Goal: Information Seeking & Learning: Learn about a topic

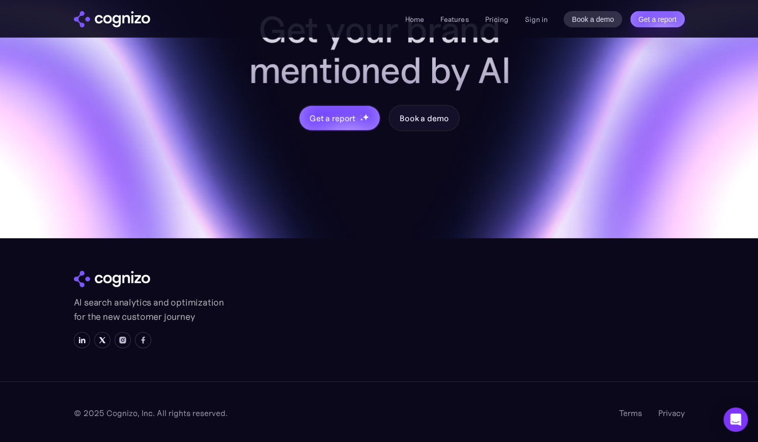
scroll to position [4042, 0]
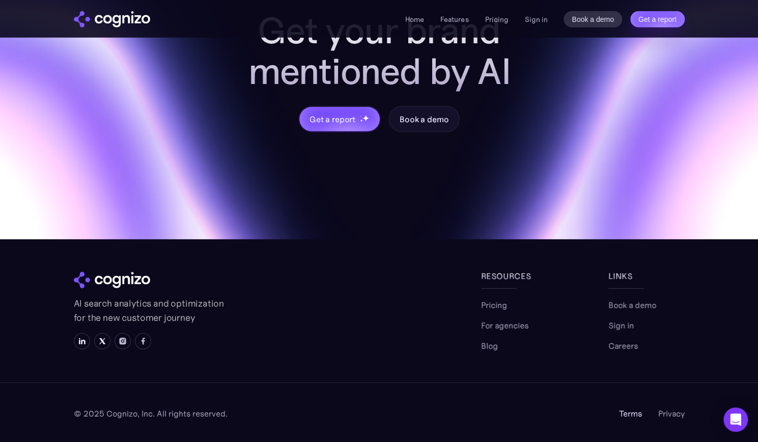
click at [633, 413] on link "Terms" at bounding box center [630, 413] width 23 height 12
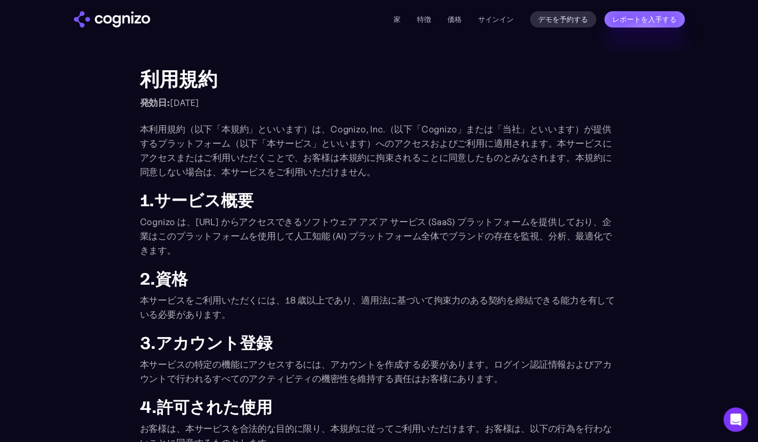
click at [508, 71] on h1 "利用規約" at bounding box center [379, 79] width 478 height 22
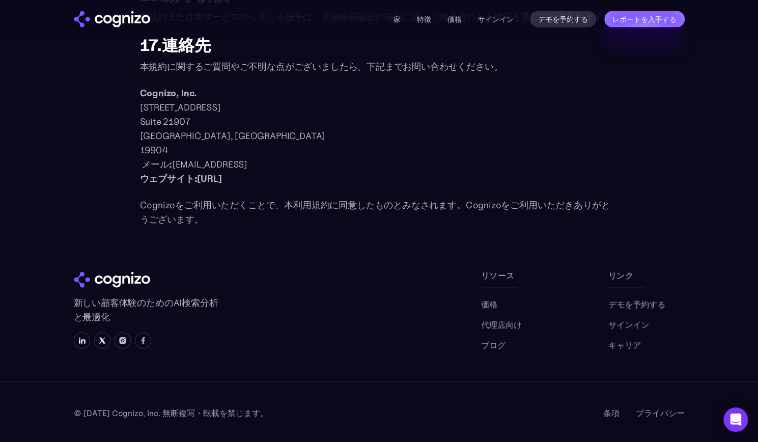
scroll to position [1331, 0]
click at [648, 411] on font "プライバシー" at bounding box center [660, 413] width 49 height 10
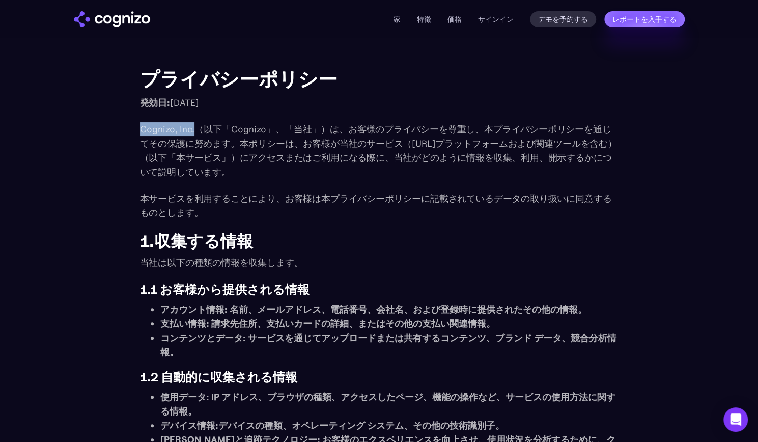
drag, startPoint x: 134, startPoint y: 127, endPoint x: 192, endPoint y: 129, distance: 58.6
copy font "Cognizo, Inc."
click at [120, 19] on img "家" at bounding box center [112, 19] width 76 height 16
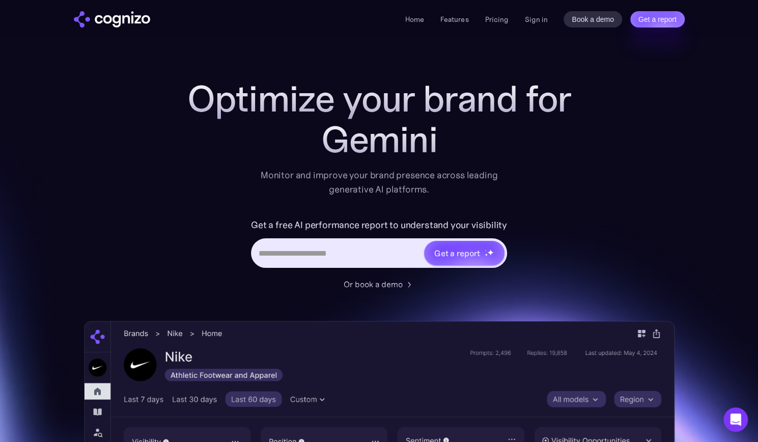
click at [283, 255] on input "Hero URL Input Form" at bounding box center [337, 252] width 171 height 19
click at [448, 19] on link "Features" at bounding box center [454, 19] width 28 height 9
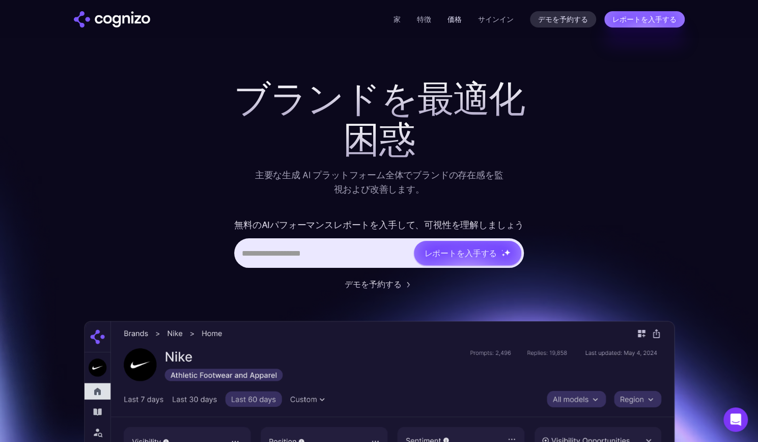
click at [451, 18] on font "価格" at bounding box center [454, 19] width 14 height 9
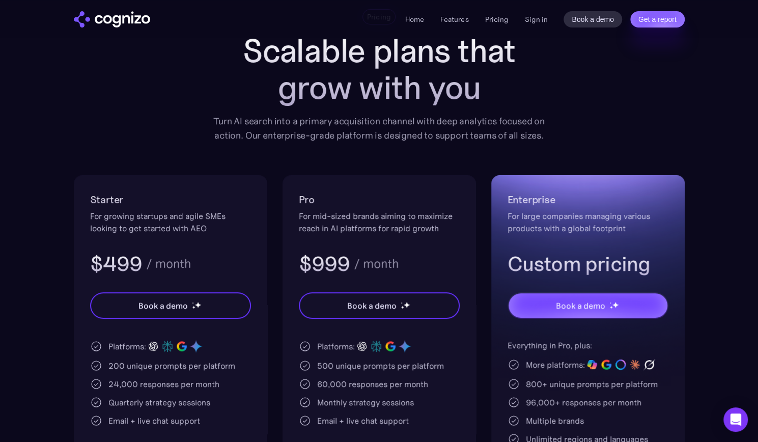
scroll to position [70, 0]
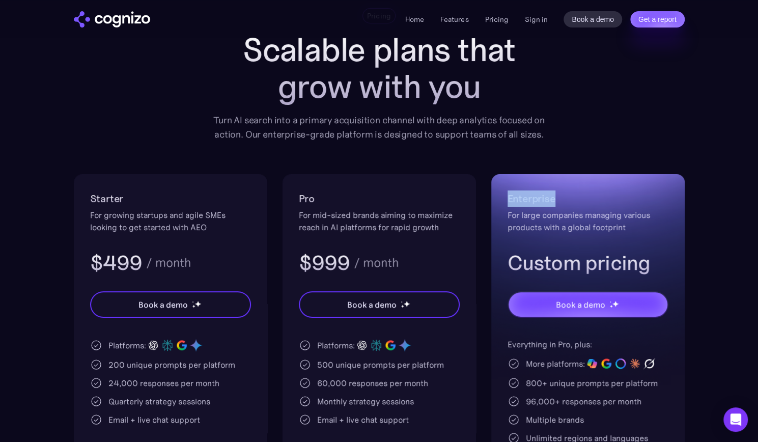
drag, startPoint x: 501, startPoint y: 197, endPoint x: 570, endPoint y: 189, distance: 69.6
click at [570, 189] on div "Enterprise For large companies managing various products with a global footprin…" at bounding box center [587, 361] width 193 height 374
copy h2 "Enterprise"
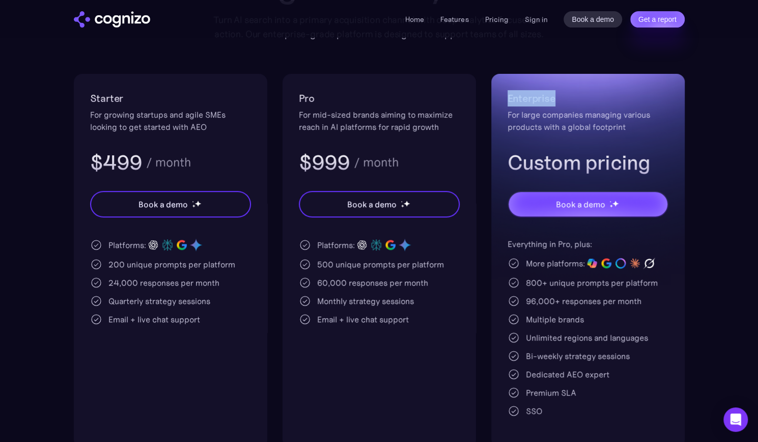
scroll to position [236, 0]
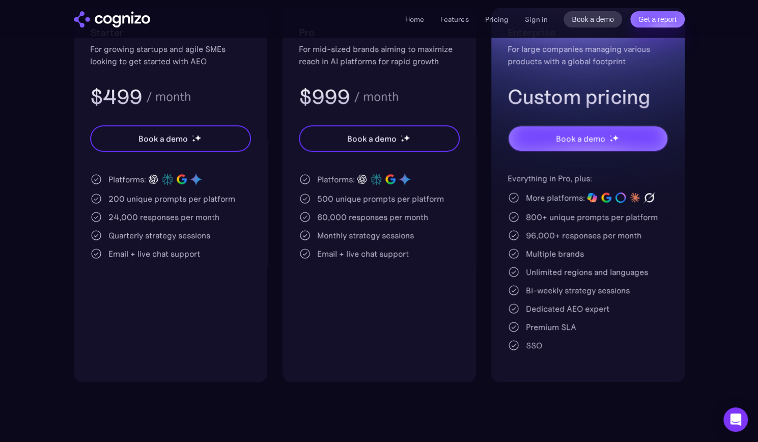
click at [277, 245] on div "Starter For growing startups and agile SMEs looking to get started with AEO $49…" at bounding box center [379, 195] width 611 height 374
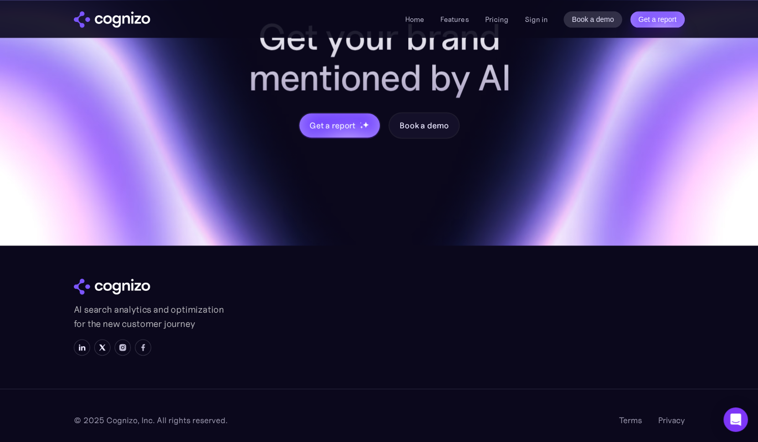
scroll to position [3075, 0]
drag, startPoint x: 134, startPoint y: 415, endPoint x: 154, endPoint y: 415, distance: 19.3
click at [154, 415] on div "© 2025 Cognizo, Inc. All rights reserved." at bounding box center [151, 419] width 154 height 12
copy div ", Inc."
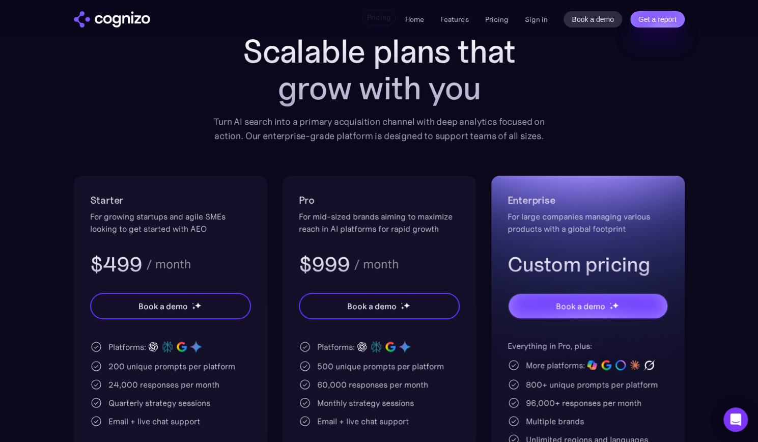
scroll to position [0, 0]
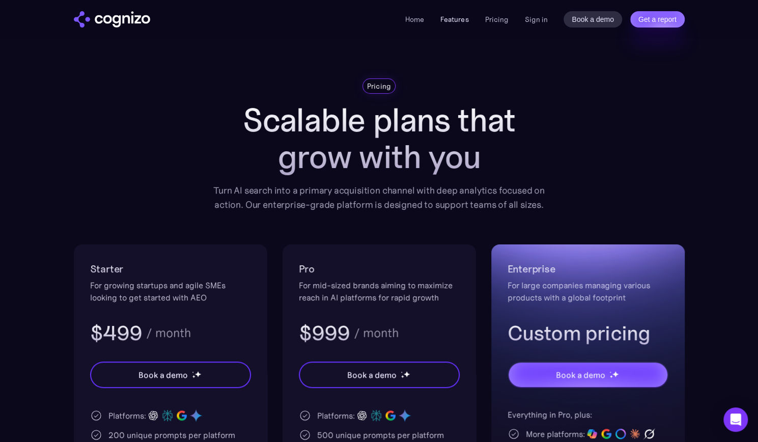
click at [446, 23] on link "Features" at bounding box center [454, 19] width 28 height 9
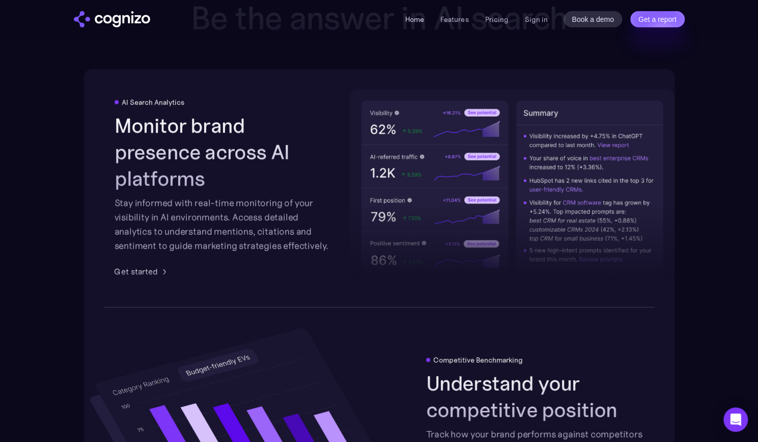
click at [418, 17] on link "Home" at bounding box center [414, 19] width 19 height 9
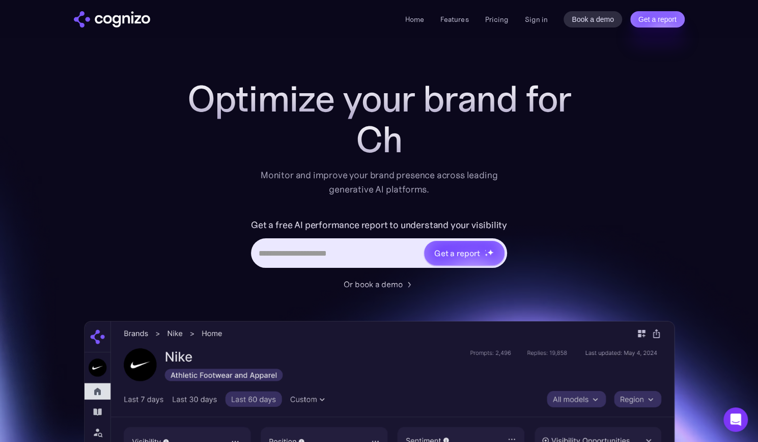
click at [289, 259] on input "Hero URL Input Form" at bounding box center [337, 252] width 171 height 19
paste input "**********"
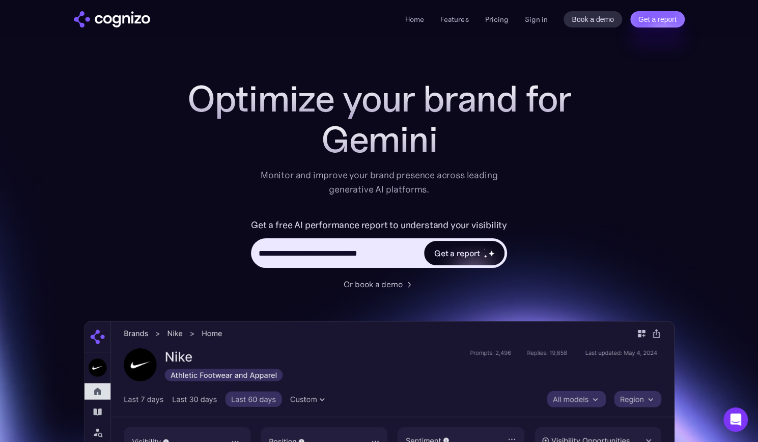
type input "**********"
click at [444, 252] on div "Get a report" at bounding box center [457, 253] width 46 height 12
type input "**********"
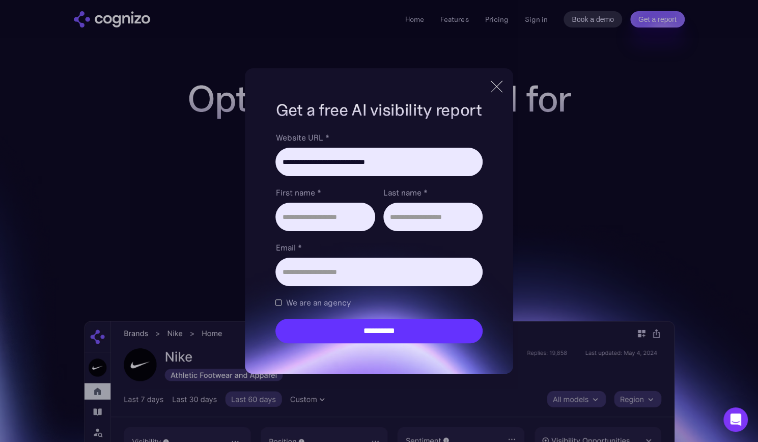
click at [500, 86] on div at bounding box center [497, 86] width 12 height 12
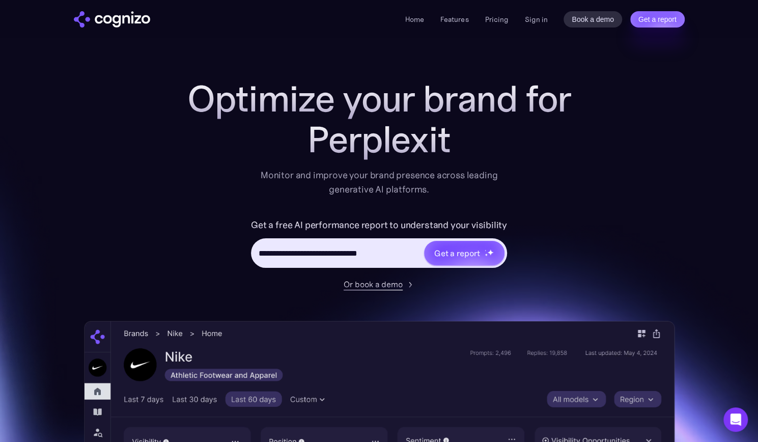
click at [389, 284] on div "Or book a demo" at bounding box center [373, 284] width 59 height 12
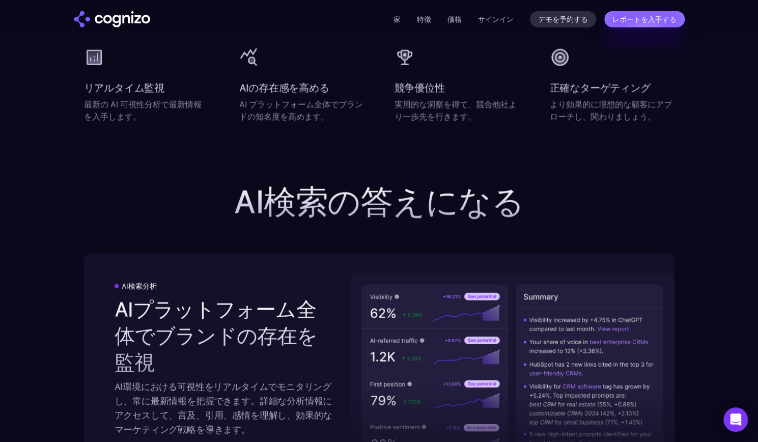
scroll to position [1577, 0]
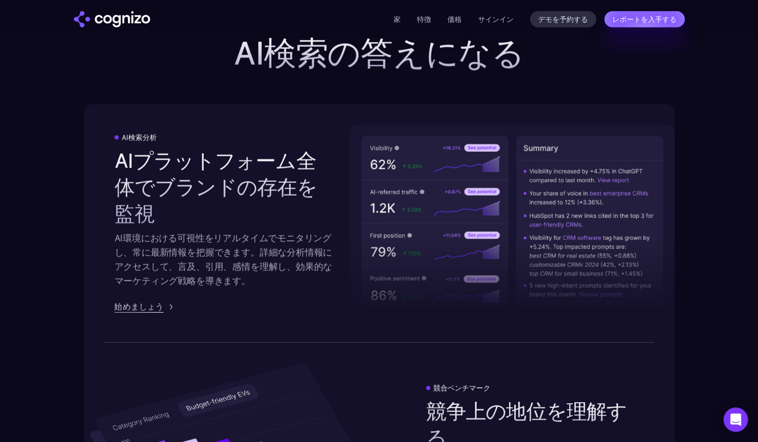
click at [150, 308] on font "始めましょう" at bounding box center [139, 306] width 49 height 10
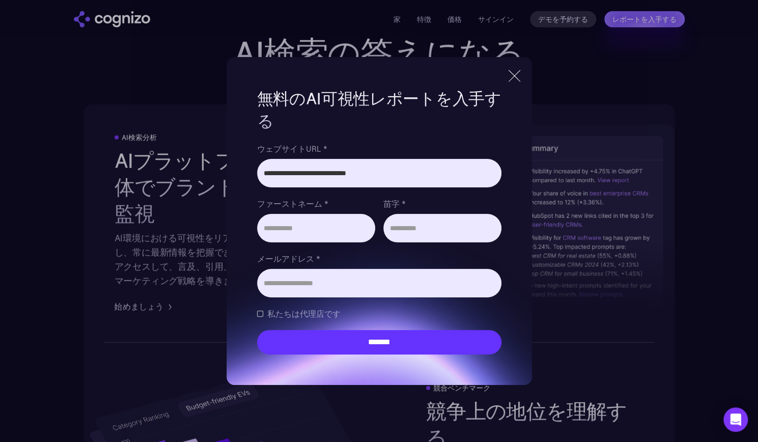
click at [510, 74] on div at bounding box center [514, 76] width 17 height 18
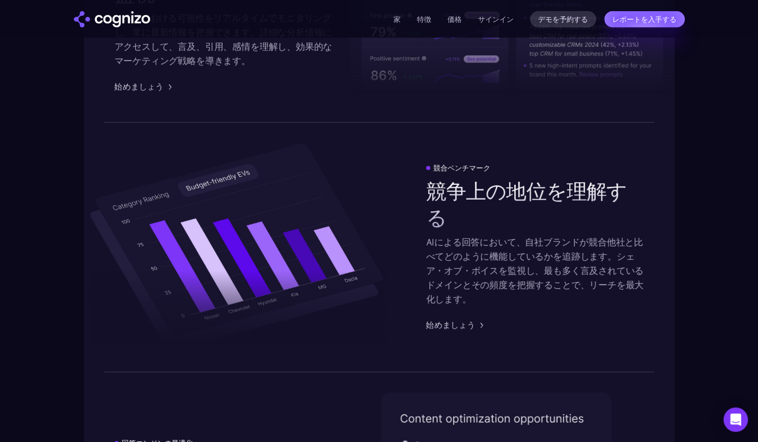
scroll to position [1798, 0]
click at [395, 19] on font "家" at bounding box center [396, 19] width 7 height 9
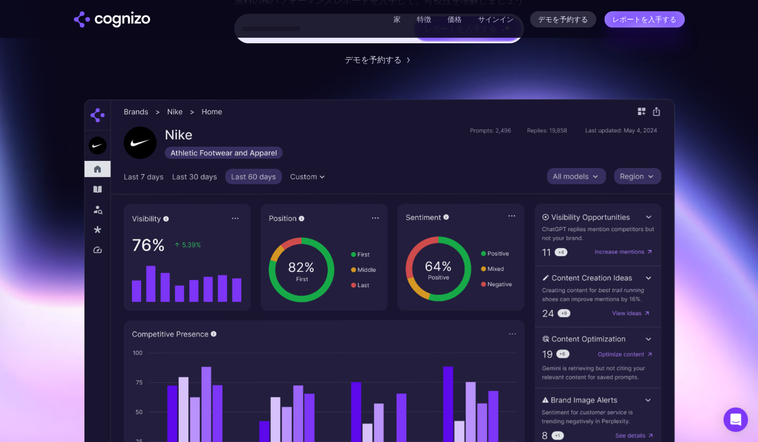
scroll to position [225, 0]
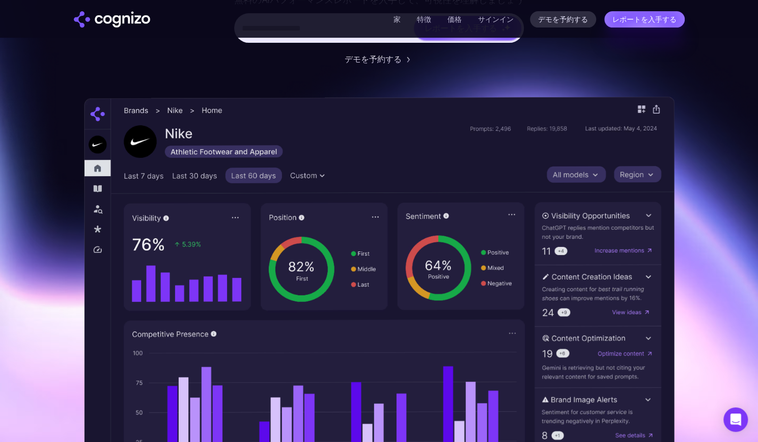
click at [351, 211] on img at bounding box center [379, 308] width 590 height 425
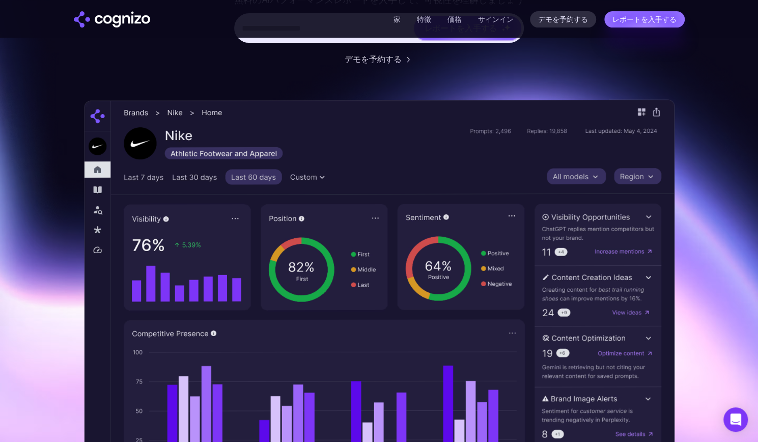
click at [368, 148] on img at bounding box center [379, 308] width 590 height 419
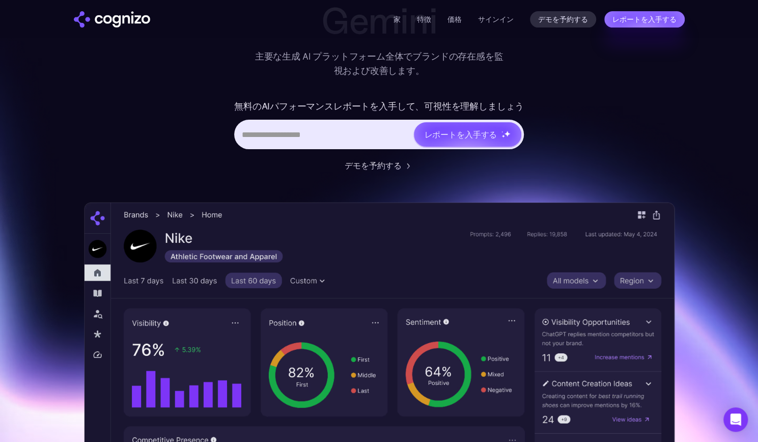
scroll to position [0, 0]
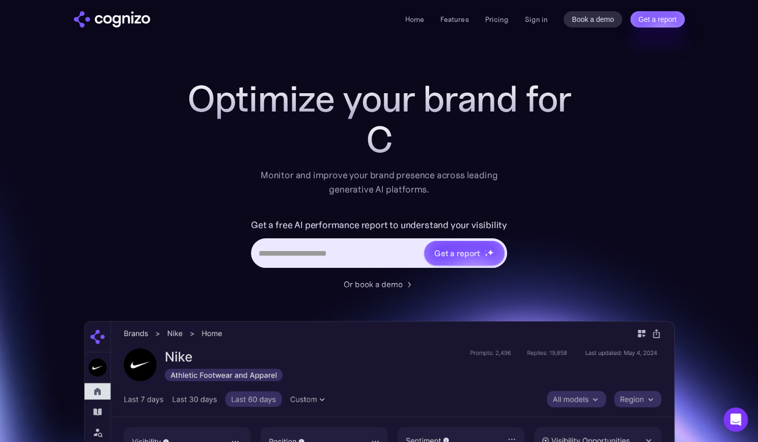
click at [594, 200] on div "Optimize your brand for C Monitor and improve your brand presence across leadin…" at bounding box center [379, 412] width 590 height 669
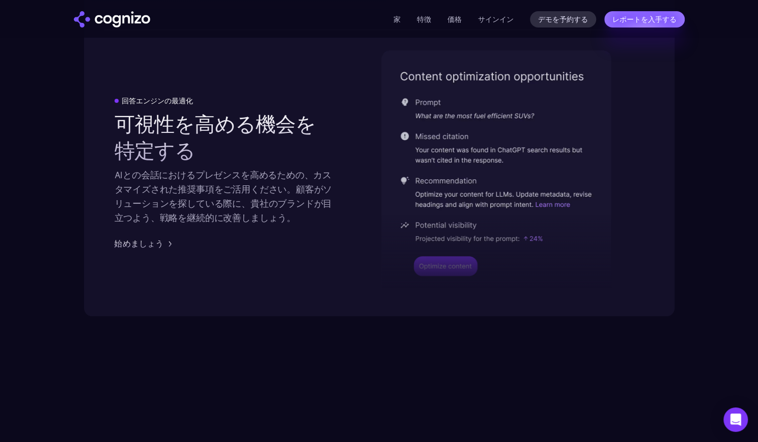
scroll to position [2140, 0]
click at [141, 242] on font "始めましょう" at bounding box center [139, 242] width 49 height 10
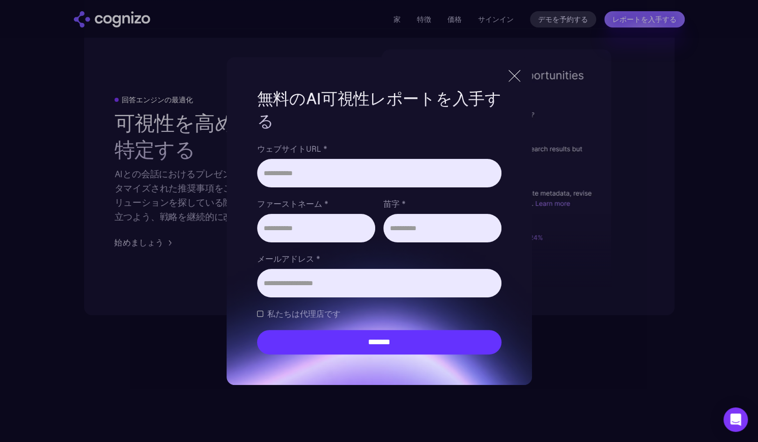
click at [510, 76] on div at bounding box center [514, 76] width 17 height 18
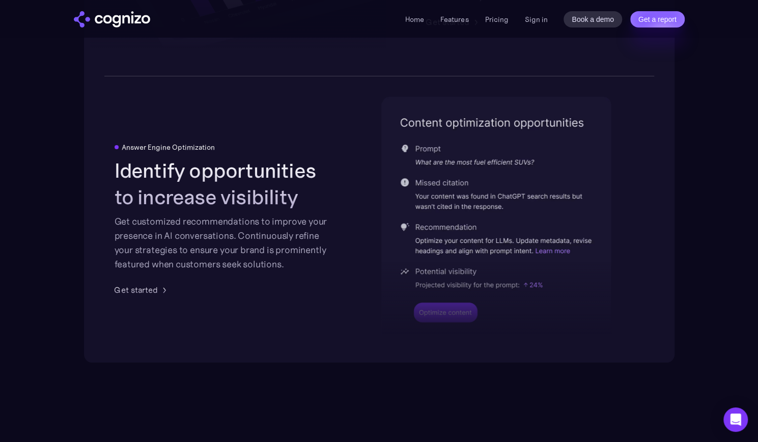
scroll to position [2040, 0]
